Goal: Task Accomplishment & Management: Use online tool/utility

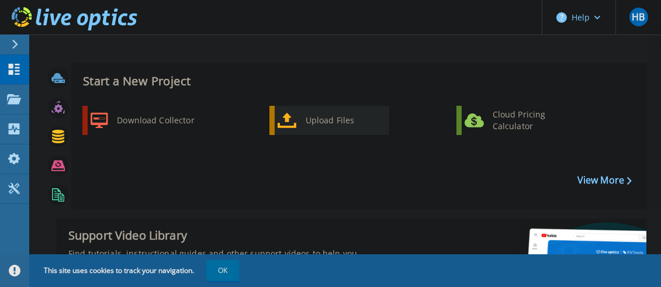
click at [337, 123] on div "Upload Files" at bounding box center [343, 120] width 86 height 23
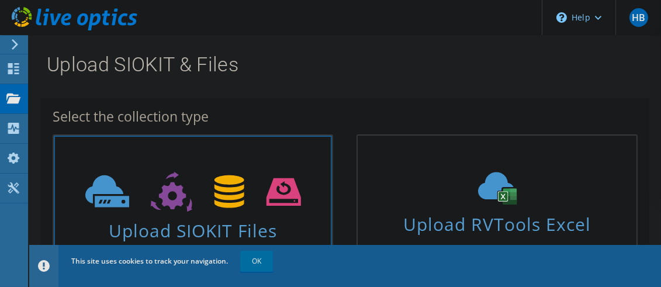
click at [217, 216] on span "Upload SIOKIT Files" at bounding box center [193, 226] width 278 height 25
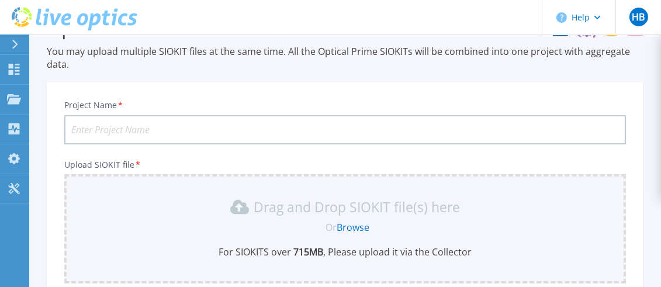
scroll to position [12, 0]
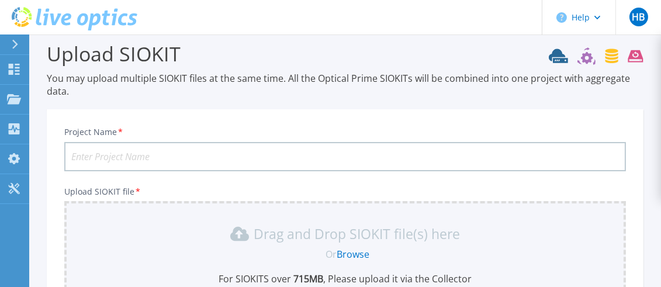
click at [316, 155] on input "Project Name *" at bounding box center [345, 156] width 562 height 29
paste input "SERVER.190825.BCA"
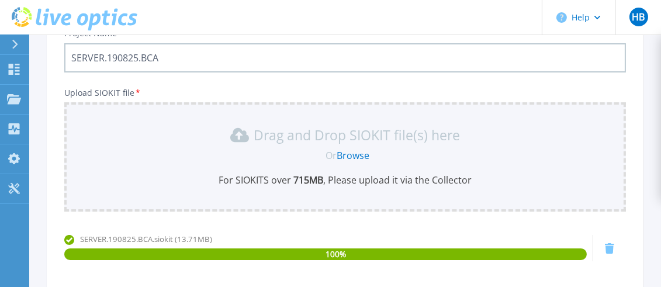
scroll to position [90, 0]
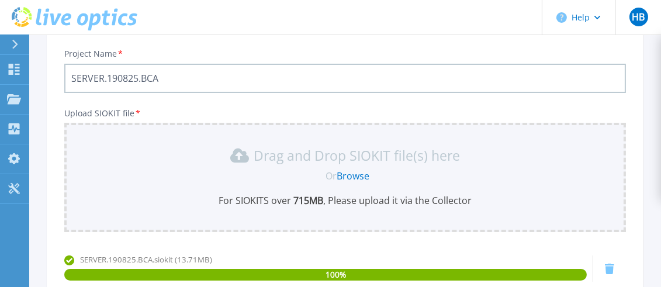
type input "SERVER.190825.BCA"
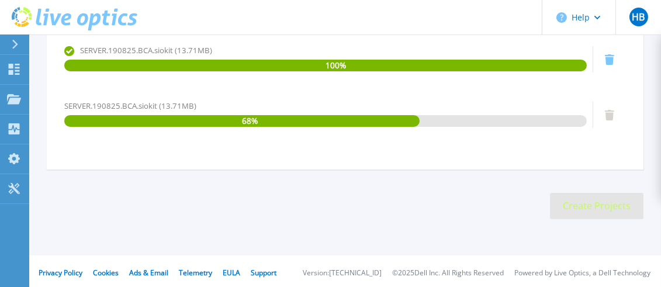
scroll to position [301, 0]
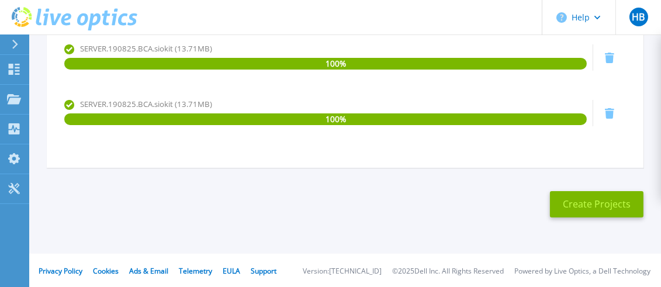
click at [608, 56] on icon at bounding box center [609, 58] width 9 height 11
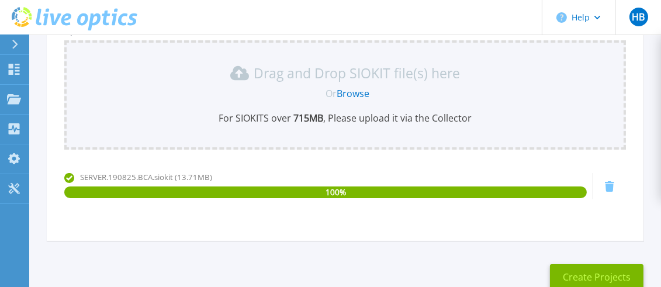
scroll to position [245, 0]
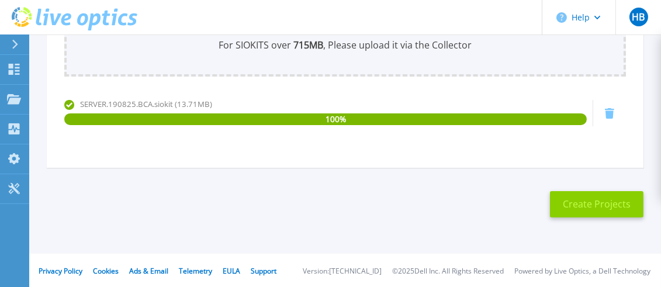
click at [594, 207] on button "Create Projects" at bounding box center [596, 204] width 93 height 26
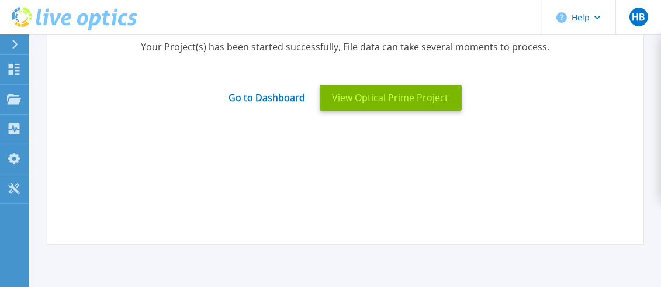
scroll to position [90, 0]
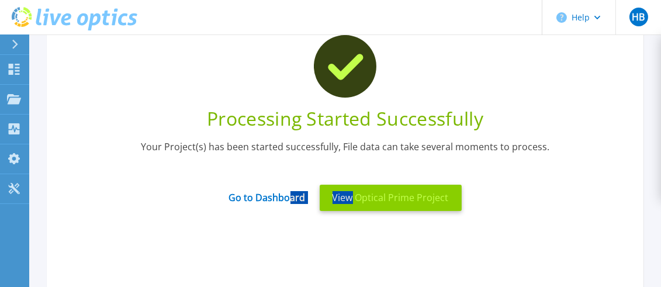
drag, startPoint x: 292, startPoint y: 200, endPoint x: 352, endPoint y: 209, distance: 61.4
click at [352, 209] on div "Go to Dashboard View Optical Prime Project" at bounding box center [345, 198] width 562 height 40
drag, startPoint x: 352, startPoint y: 209, endPoint x: 359, endPoint y: 204, distance: 8.8
click at [359, 204] on button "View Optical Prime Project" at bounding box center [391, 198] width 142 height 26
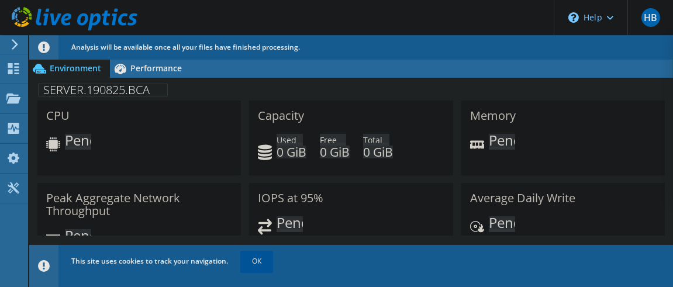
click at [258, 262] on link "OK" at bounding box center [256, 261] width 33 height 21
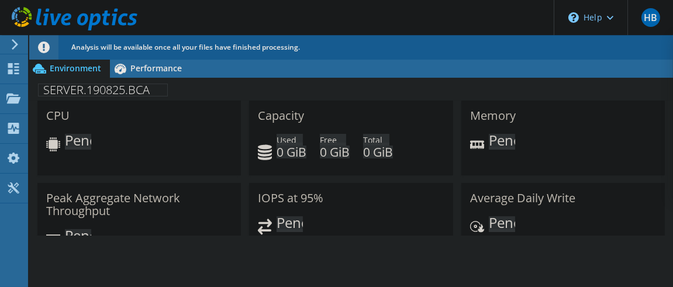
click at [324, 275] on div "Environment Performance Upgrades SERVER.190825.BCA" at bounding box center [350, 185] width 643 height 252
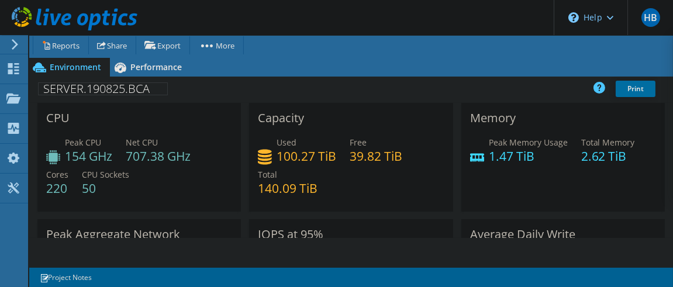
click at [615, 198] on div "Memory Peak Memory Usage 1.47 TiB Total Memory 2.62 TiB" at bounding box center [562, 157] width 203 height 109
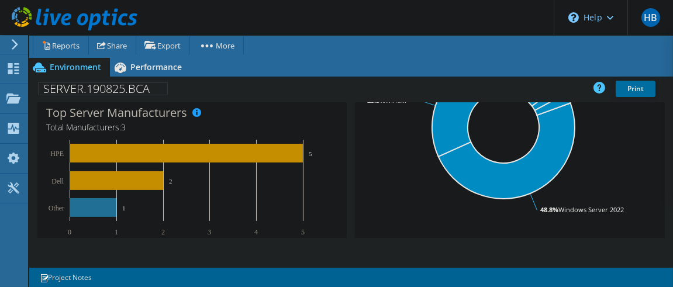
scroll to position [311, 0]
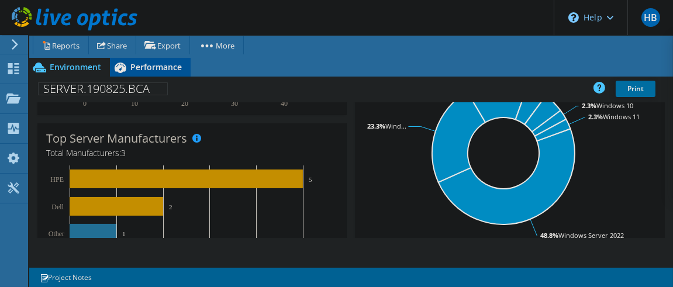
click at [164, 67] on span "Performance" at bounding box center [155, 66] width 51 height 11
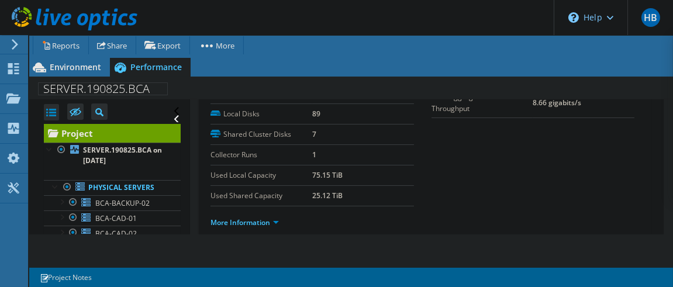
scroll to position [234, 0]
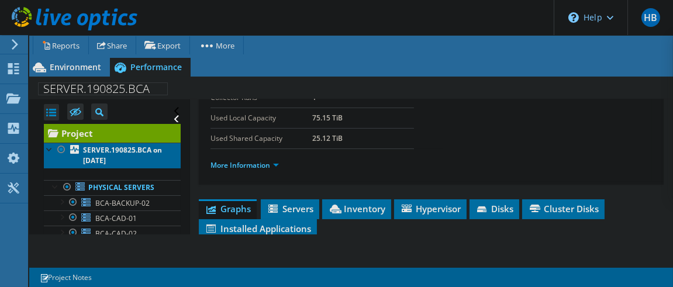
click at [109, 157] on b "SERVER.190825.BCA on [DATE]" at bounding box center [122, 155] width 79 height 20
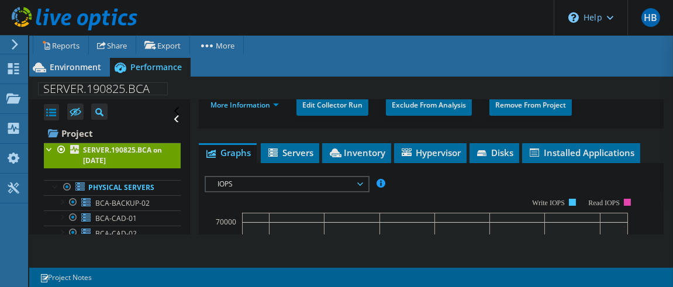
click at [266, 185] on span "IOPS" at bounding box center [287, 184] width 150 height 14
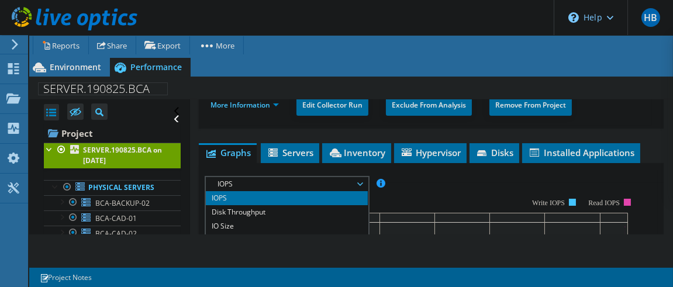
click at [263, 177] on span "IOPS" at bounding box center [287, 184] width 150 height 14
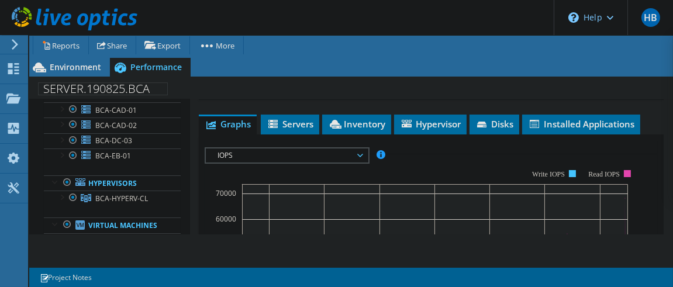
scroll to position [0, 0]
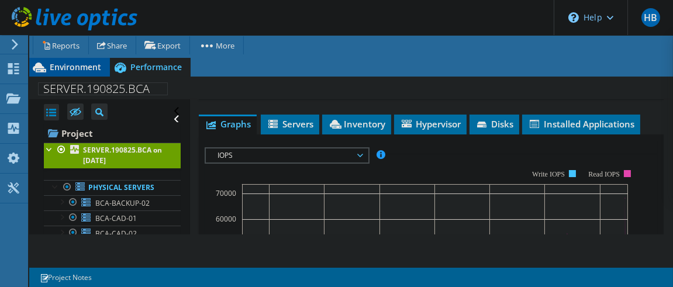
click at [72, 64] on span "Environment" at bounding box center [75, 66] width 51 height 11
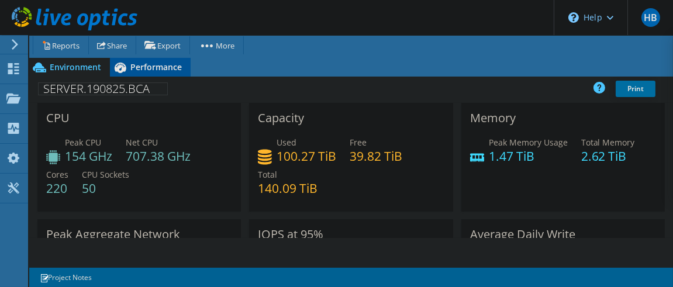
click at [168, 72] on span "Performance" at bounding box center [155, 66] width 51 height 11
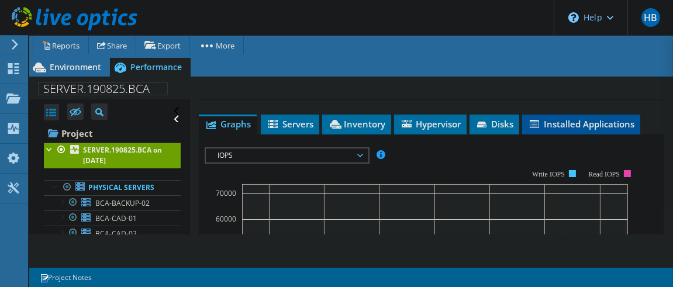
click at [572, 126] on span "Installed Applications" at bounding box center [581, 124] width 106 height 12
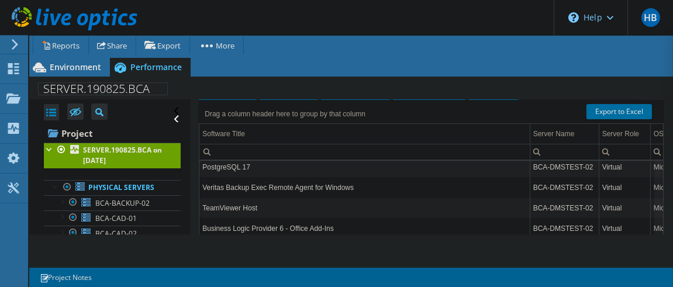
scroll to position [30992, 0]
drag, startPoint x: 649, startPoint y: 162, endPoint x: 650, endPoint y: 256, distance: 94.1
click at [650, 256] on body "HB End User HelpDesk BCA helpdesk-bca@battenfeld-cincinnati.com battenfeld-cinc…" at bounding box center [336, 143] width 673 height 287
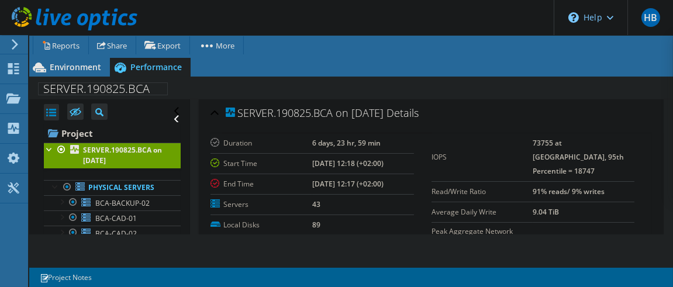
scroll to position [0, 0]
click at [91, 69] on span "Environment" at bounding box center [75, 66] width 51 height 11
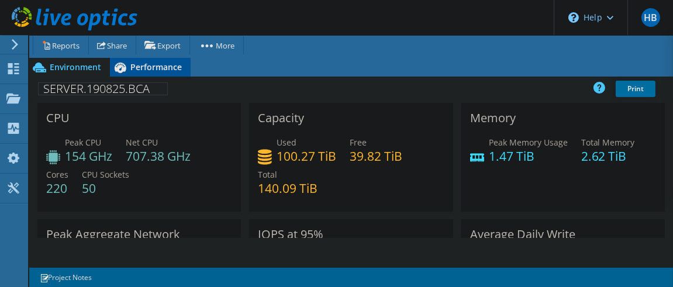
click at [167, 67] on span "Performance" at bounding box center [155, 66] width 51 height 11
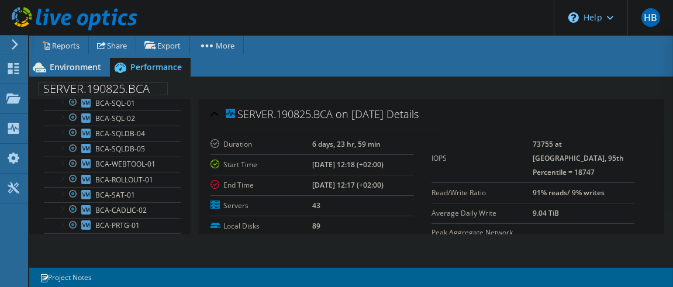
scroll to position [623, 0]
click at [122, 106] on span "BCA-SQL-01" at bounding box center [115, 104] width 40 height 10
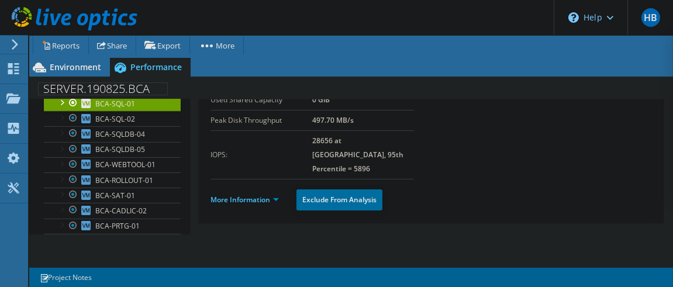
scroll to position [155, 0]
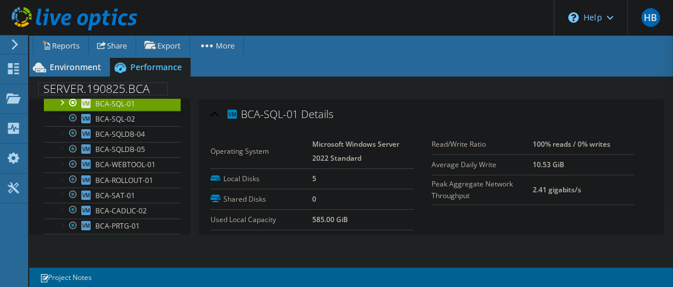
scroll to position [155, 0]
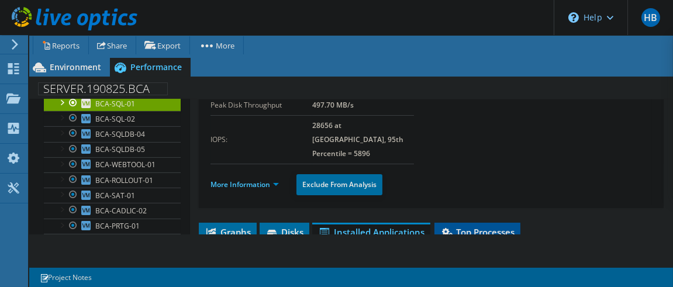
click at [504, 226] on span "Top Processes" at bounding box center [477, 232] width 74 height 12
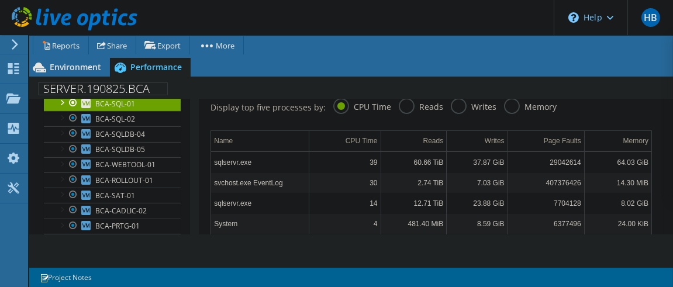
scroll to position [234, 0]
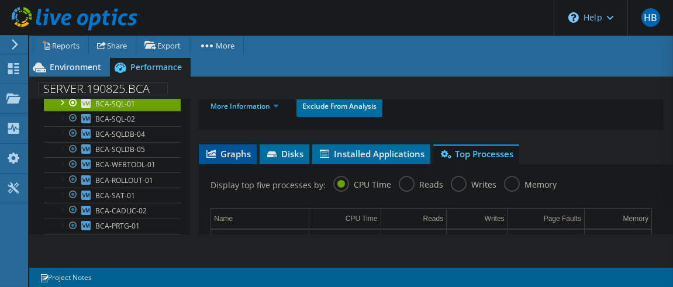
click at [216, 148] on span "Graphs" at bounding box center [228, 154] width 46 height 12
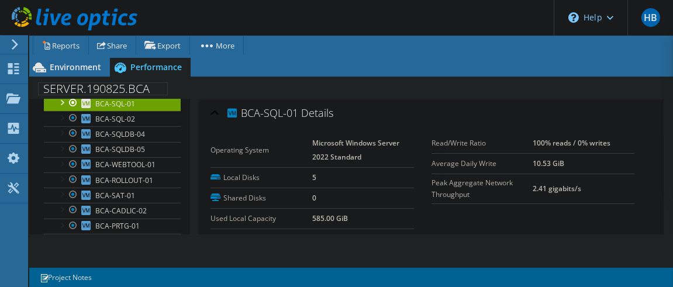
scroll to position [0, 0]
click at [624, 51] on ul "Project Actions Reports Share Export vSAN ReadyNode Sizer" at bounding box center [343, 45] width 629 height 19
click at [79, 68] on span "Environment" at bounding box center [75, 66] width 51 height 11
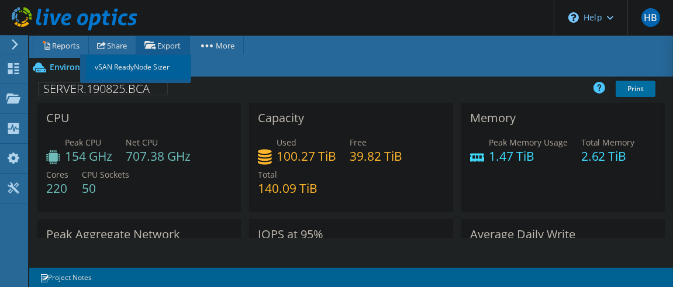
click at [177, 71] on link "vSAN ReadyNode Sizer" at bounding box center [138, 67] width 105 height 25
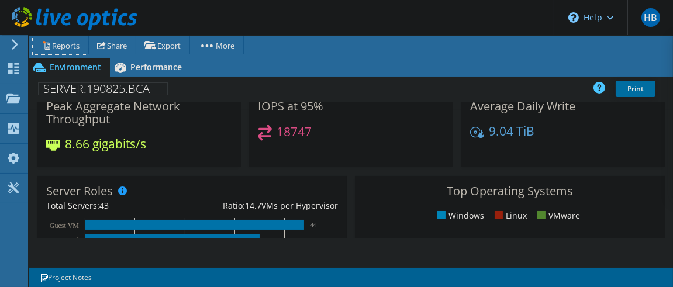
scroll to position [0, 0]
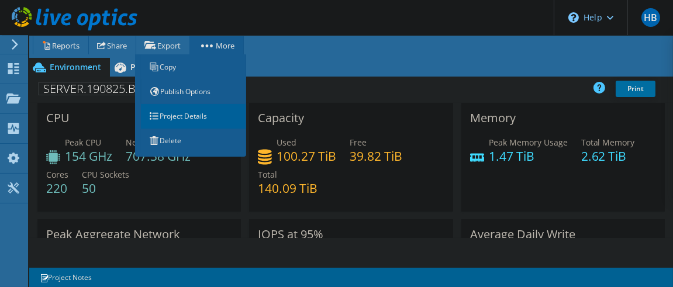
click at [226, 118] on link "Project Details" at bounding box center [193, 116] width 105 height 25
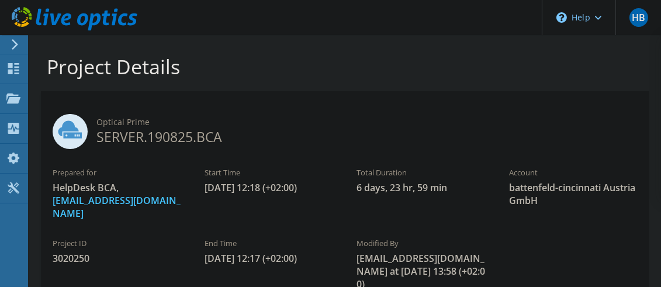
click at [15, 41] on icon at bounding box center [15, 44] width 9 height 11
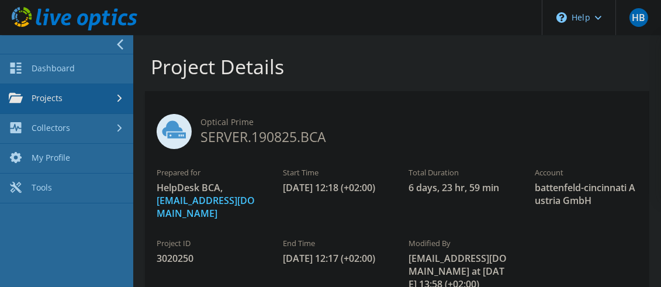
click at [71, 101] on link "Projects" at bounding box center [66, 99] width 133 height 30
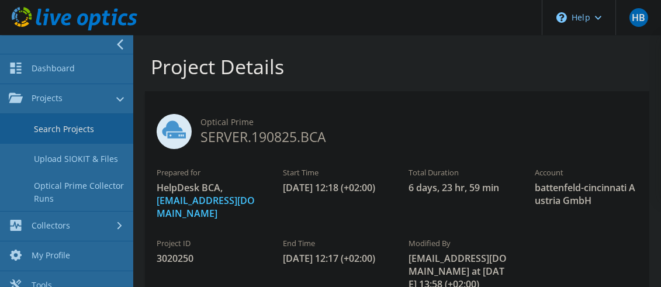
click at [71, 130] on link "Search Projects" at bounding box center [66, 129] width 133 height 30
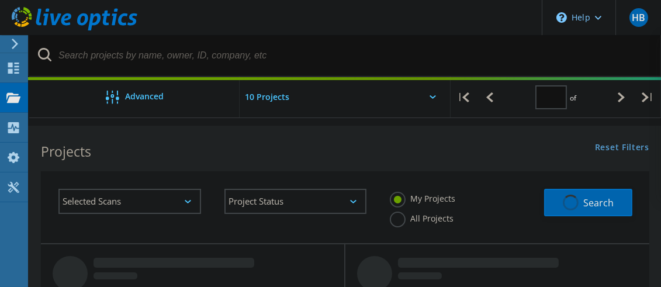
type input "1"
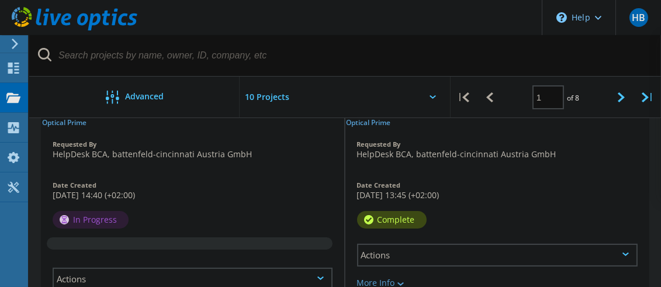
scroll to position [483, 0]
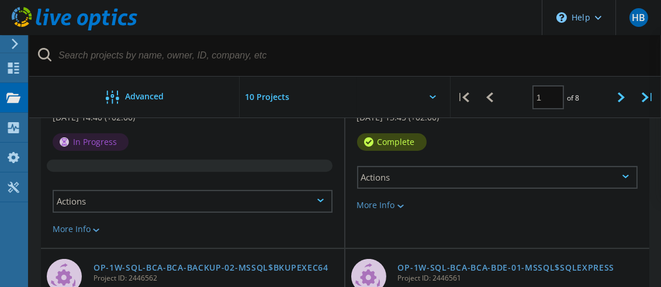
click at [444, 171] on div "Actions" at bounding box center [497, 177] width 281 height 23
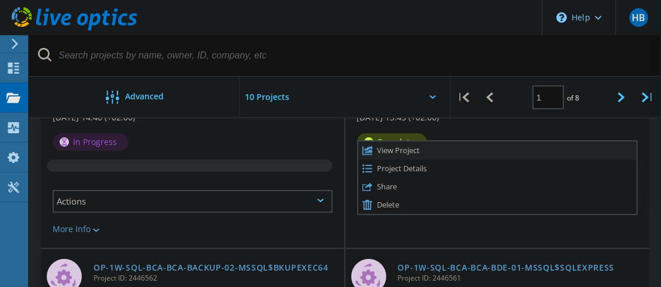
click at [428, 154] on div "View Project" at bounding box center [497, 150] width 279 height 18
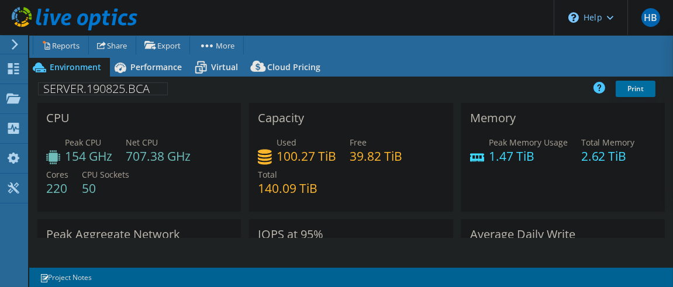
select select "USD"
click at [129, 69] on icon at bounding box center [120, 67] width 20 height 20
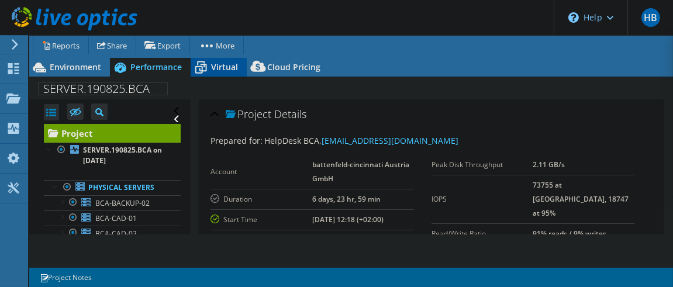
click at [208, 70] on icon at bounding box center [200, 67] width 20 height 20
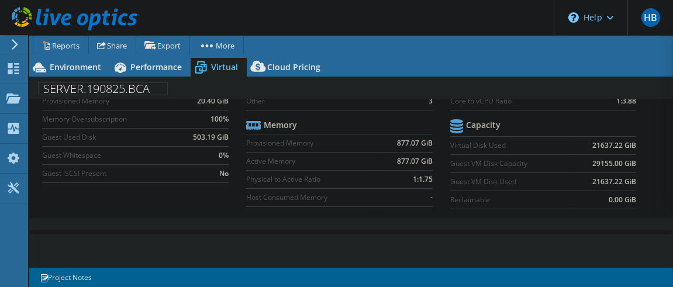
scroll to position [78, 0]
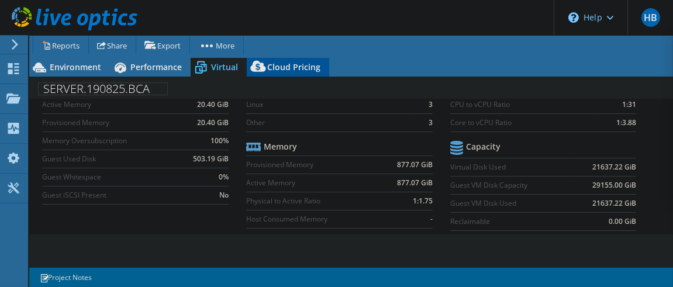
click at [286, 70] on span "Cloud Pricing" at bounding box center [293, 66] width 53 height 11
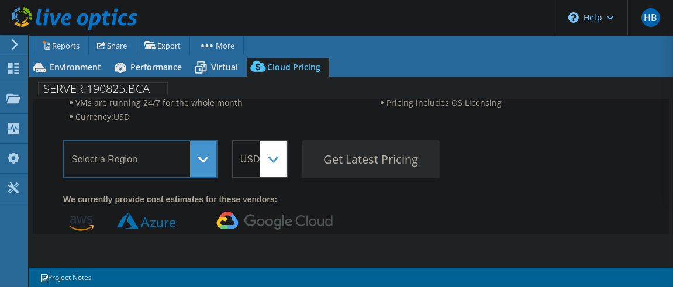
click at [195, 162] on select "Select a Region Asia Pacific (Hong Kong) Asia Pacific (Mumbai) Asia Pacific (Se…" at bounding box center [140, 159] width 154 height 38
select select "EUFrankfurt"
click at [63, 140] on select "Select a Region Asia Pacific (Hong Kong) Asia Pacific (Mumbai) Asia Pacific (Se…" at bounding box center [140, 159] width 154 height 38
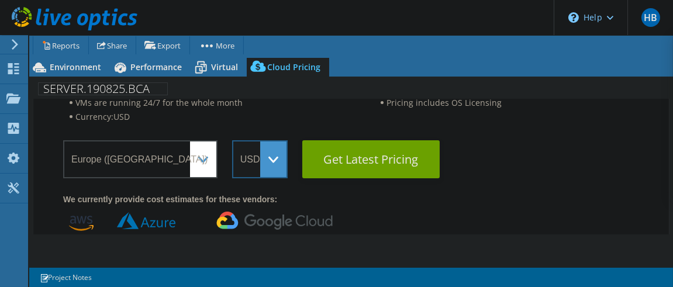
click at [251, 165] on select "ARS AUD BRL CAD CHF CLP CNY DKK EUR GBP HKD HUF INR JPY MXN MYR NOK NZD PEN SEK…" at bounding box center [260, 159] width 56 height 38
click at [232, 140] on select "ARS AUD BRL CAD CHF CLP CNY DKK EUR GBP HKD HUF INR JPY MXN MYR NOK NZD PEN SEK…" at bounding box center [260, 159] width 56 height 38
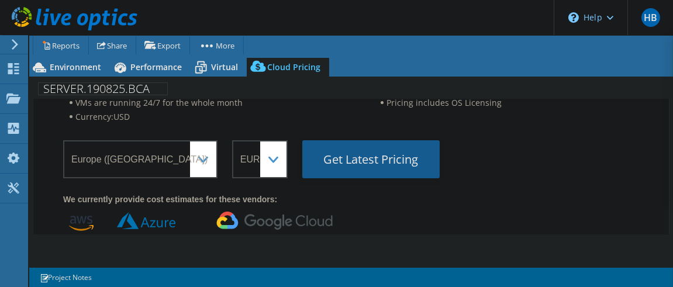
click at [349, 161] on Latest "Get Latest Pricing" at bounding box center [370, 159] width 137 height 38
select select "EUR"
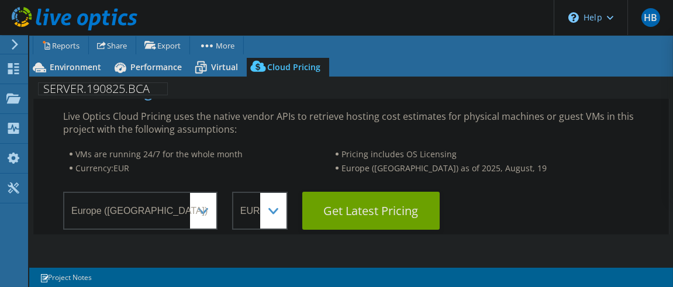
scroll to position [0, 0]
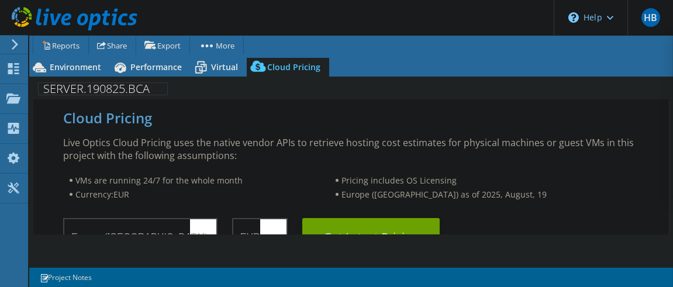
click at [154, 275] on div "1 Project Notes" at bounding box center [192, 277] width 317 height 15
click at [213, 69] on span "Virtual" at bounding box center [224, 66] width 27 height 11
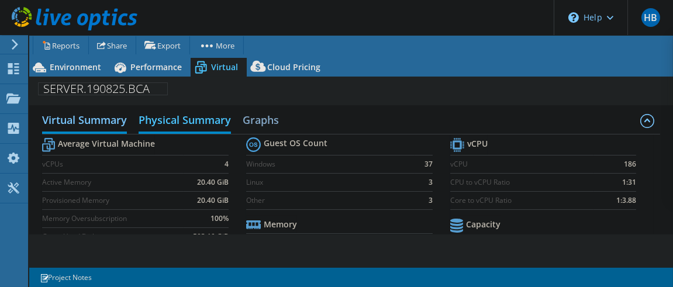
click at [198, 121] on h2 "Physical Summary" at bounding box center [184, 121] width 92 height 26
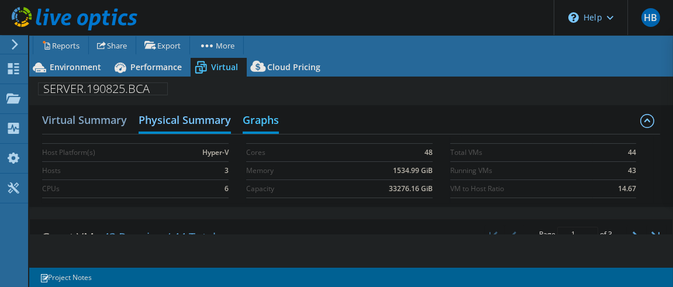
click at [257, 125] on h2 "Graphs" at bounding box center [261, 121] width 36 height 26
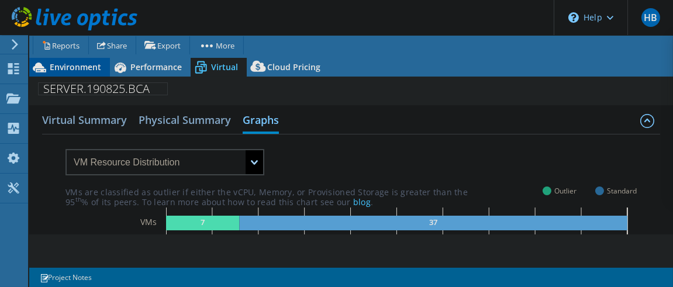
click at [78, 72] on span "Environment" at bounding box center [75, 66] width 51 height 11
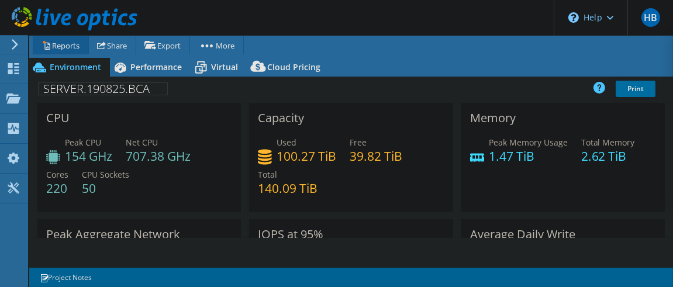
click at [65, 46] on link "Reports" at bounding box center [61, 45] width 56 height 18
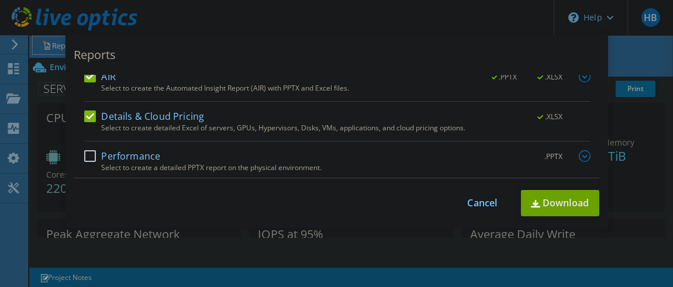
scroll to position [70, 0]
click at [84, 120] on div "Details & Cloud Pricing .XLSX" at bounding box center [337, 115] width 506 height 13
click at [85, 112] on label "Details & Cloud Pricing" at bounding box center [144, 115] width 120 height 12
click at [0, 0] on input "Details & Cloud Pricing" at bounding box center [0, 0] width 0 height 0
click at [85, 153] on label "Performance" at bounding box center [122, 154] width 77 height 12
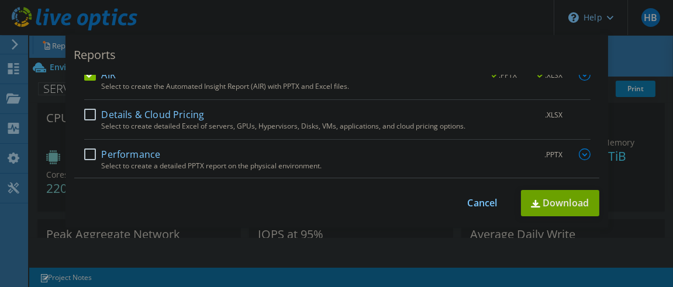
click at [0, 0] on input "Performance" at bounding box center [0, 0] width 0 height 0
click at [566, 206] on link "Download" at bounding box center [560, 203] width 78 height 26
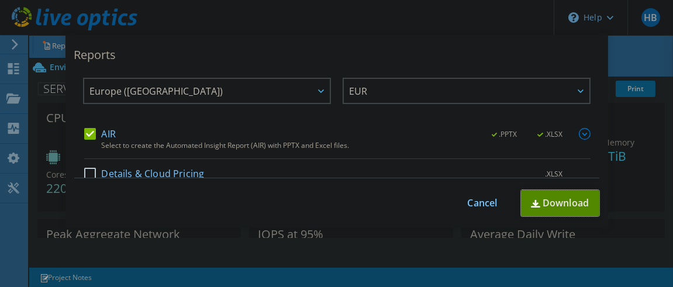
scroll to position [0, 0]
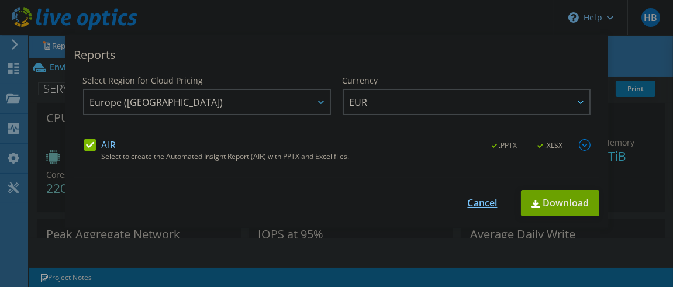
click at [475, 205] on link "Cancel" at bounding box center [482, 203] width 30 height 11
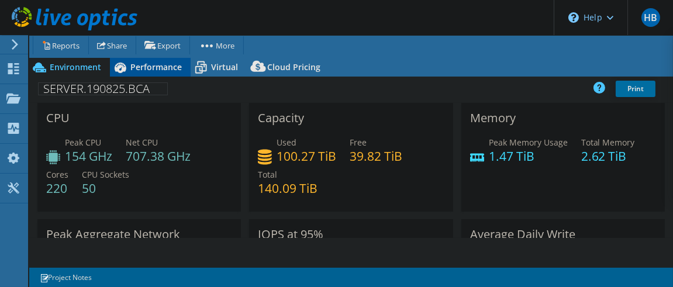
click at [143, 71] on span "Performance" at bounding box center [155, 66] width 51 height 11
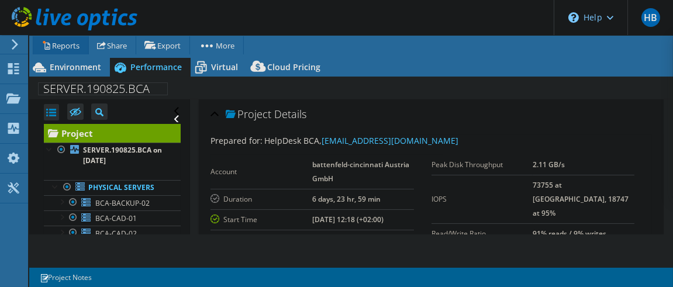
click at [68, 45] on link "Reports" at bounding box center [61, 45] width 56 height 18
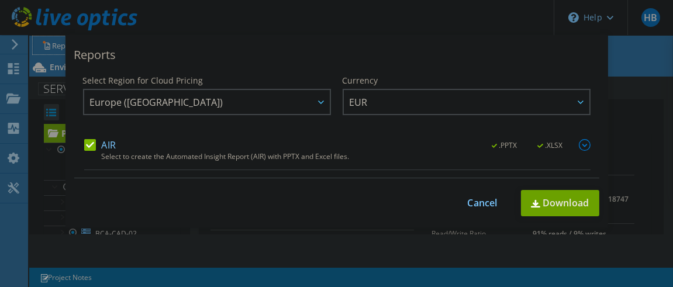
scroll to position [70, 0]
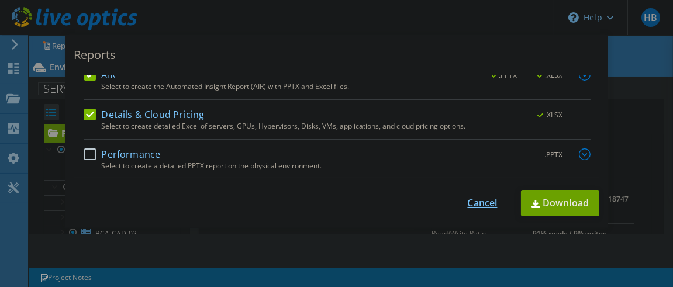
click at [468, 208] on link "Cancel" at bounding box center [482, 203] width 30 height 11
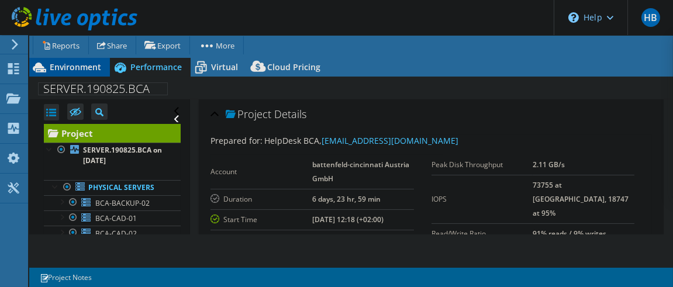
click at [55, 68] on span "Environment" at bounding box center [75, 66] width 51 height 11
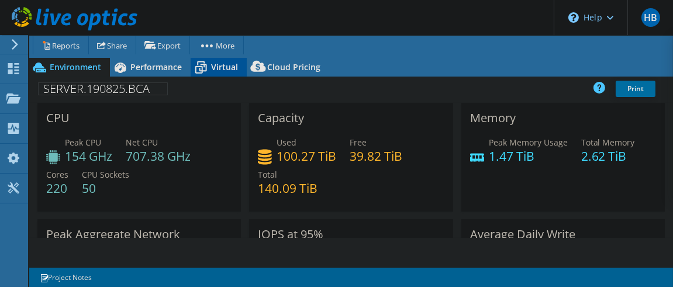
click at [216, 69] on span "Virtual" at bounding box center [224, 66] width 27 height 11
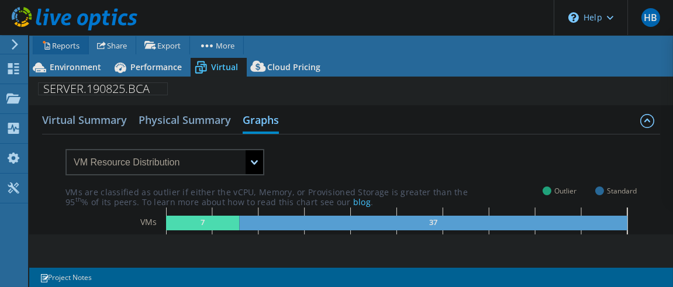
click at [78, 46] on link "Reports" at bounding box center [61, 45] width 56 height 18
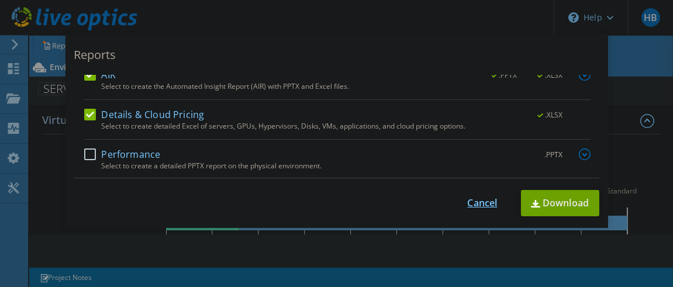
click at [479, 205] on link "Cancel" at bounding box center [482, 203] width 30 height 11
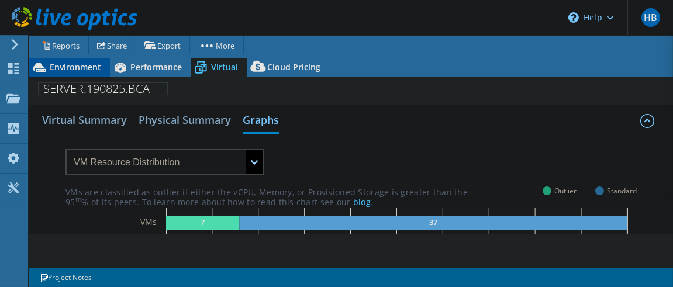
click at [78, 70] on span "Environment" at bounding box center [75, 66] width 51 height 11
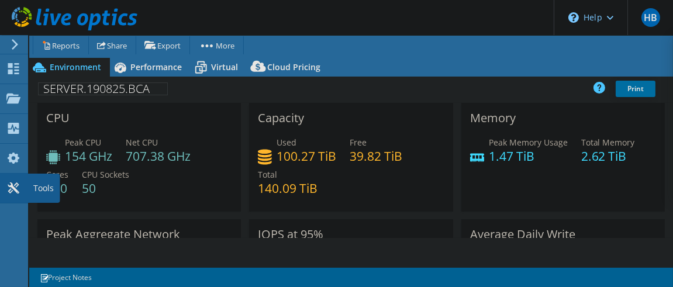
click at [8, 189] on icon at bounding box center [13, 187] width 14 height 11
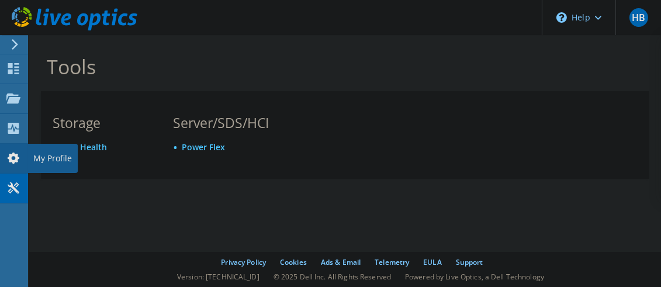
click at [17, 153] on icon at bounding box center [13, 158] width 14 height 11
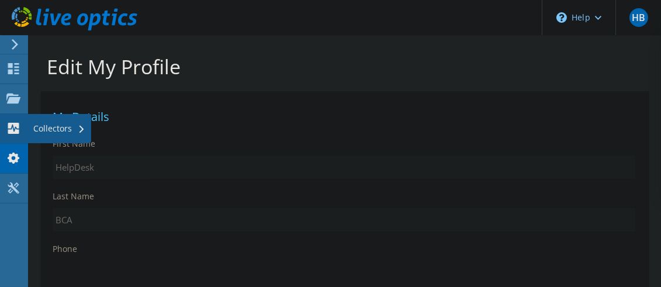
click at [36, 126] on div "Collectors" at bounding box center [59, 128] width 64 height 29
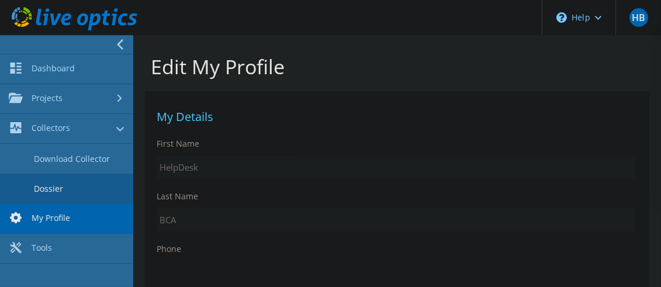
click at [63, 188] on link "Dossier" at bounding box center [66, 189] width 133 height 30
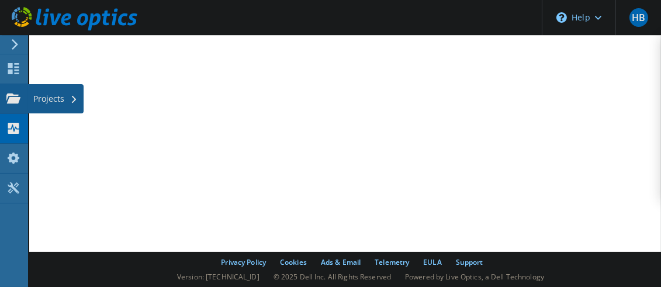
click at [69, 101] on div "Projects" at bounding box center [55, 98] width 56 height 29
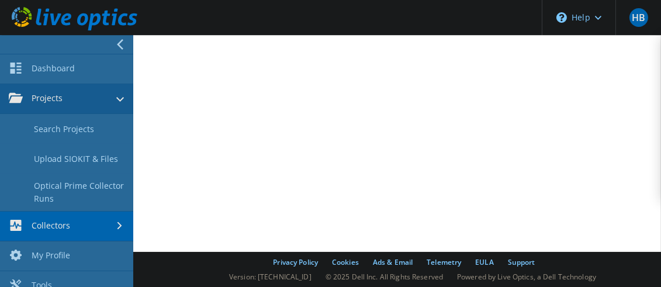
click at [44, 109] on link "Projects" at bounding box center [66, 99] width 133 height 30
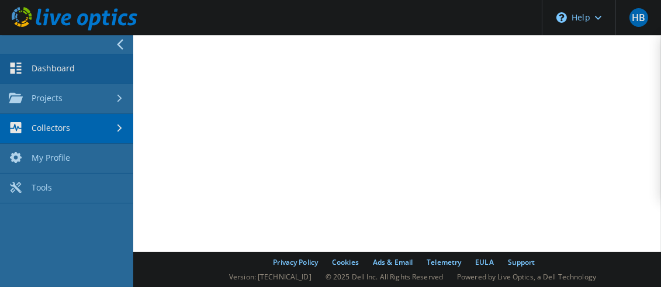
click at [63, 57] on link "Dashboard" at bounding box center [66, 69] width 133 height 30
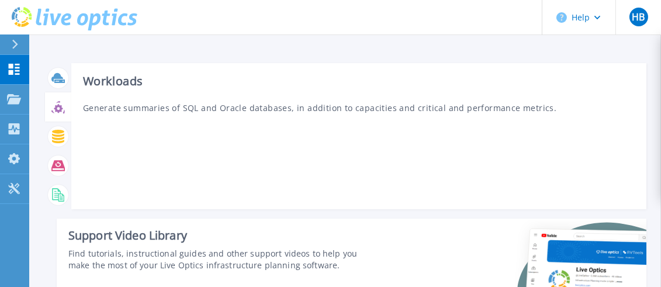
click at [63, 111] on icon at bounding box center [57, 107] width 13 height 13
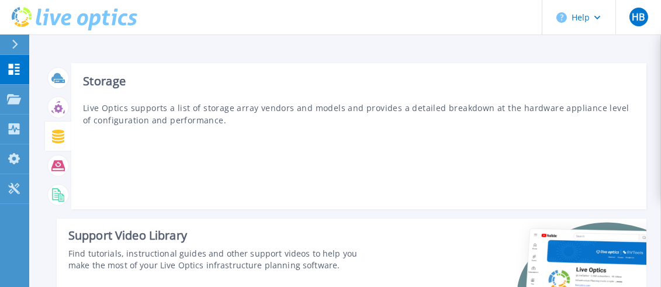
click at [60, 136] on icon at bounding box center [57, 136] width 13 height 13
click at [64, 137] on icon at bounding box center [58, 136] width 12 height 13
click at [67, 168] on div at bounding box center [58, 165] width 20 height 20
click at [55, 200] on icon at bounding box center [57, 194] width 13 height 13
click at [53, 168] on icon at bounding box center [57, 165] width 13 height 11
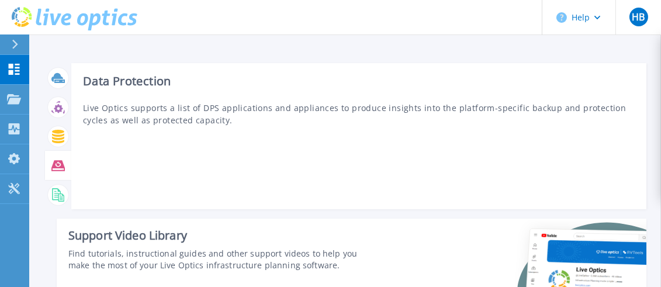
click at [56, 170] on icon at bounding box center [57, 165] width 13 height 11
click at [57, 198] on icon at bounding box center [57, 194] width 13 height 13
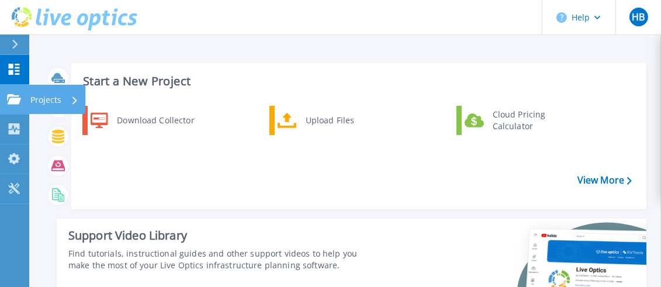
click at [52, 105] on p "Projects" at bounding box center [45, 100] width 31 height 30
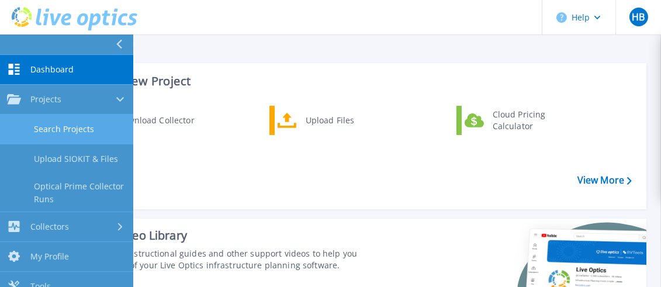
click at [67, 131] on link "Search Projects" at bounding box center [66, 130] width 133 height 30
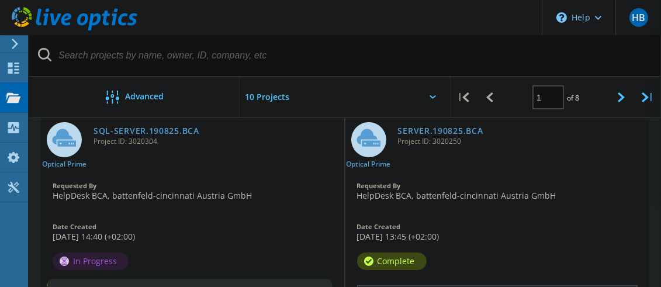
scroll to position [389, 0]
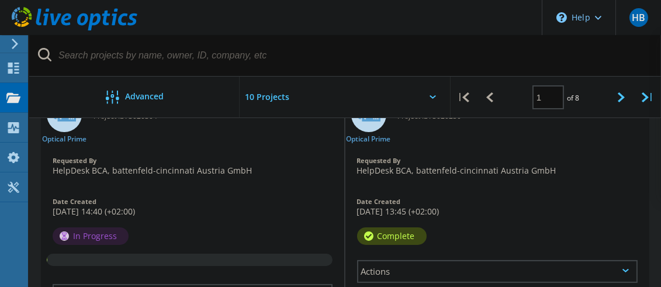
click at [459, 266] on div "Actions" at bounding box center [497, 271] width 281 height 23
drag, startPoint x: 459, startPoint y: 266, endPoint x: 444, endPoint y: 267, distance: 15.2
click at [444, 267] on div "Project Details" at bounding box center [497, 263] width 279 height 18
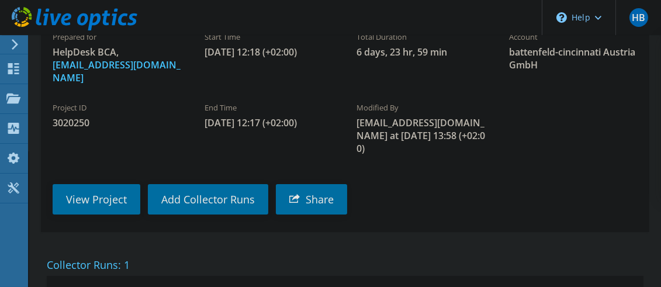
scroll to position [136, 0]
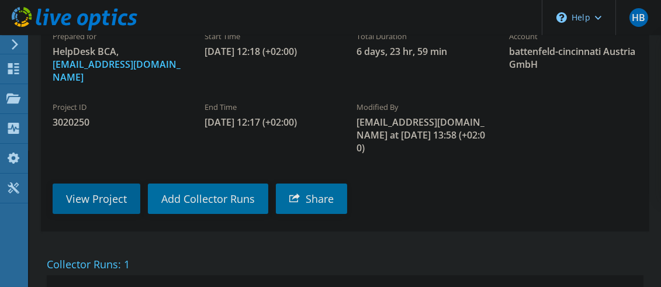
click at [98, 193] on link "View Project" at bounding box center [97, 198] width 88 height 30
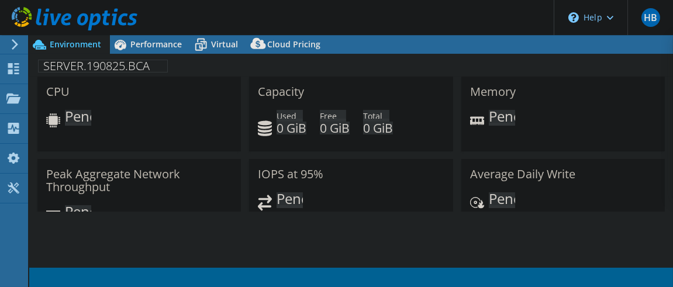
select select "EUFrankfurt"
select select "EUR"
